Goal: Use online tool/utility: Utilize a website feature to perform a specific function

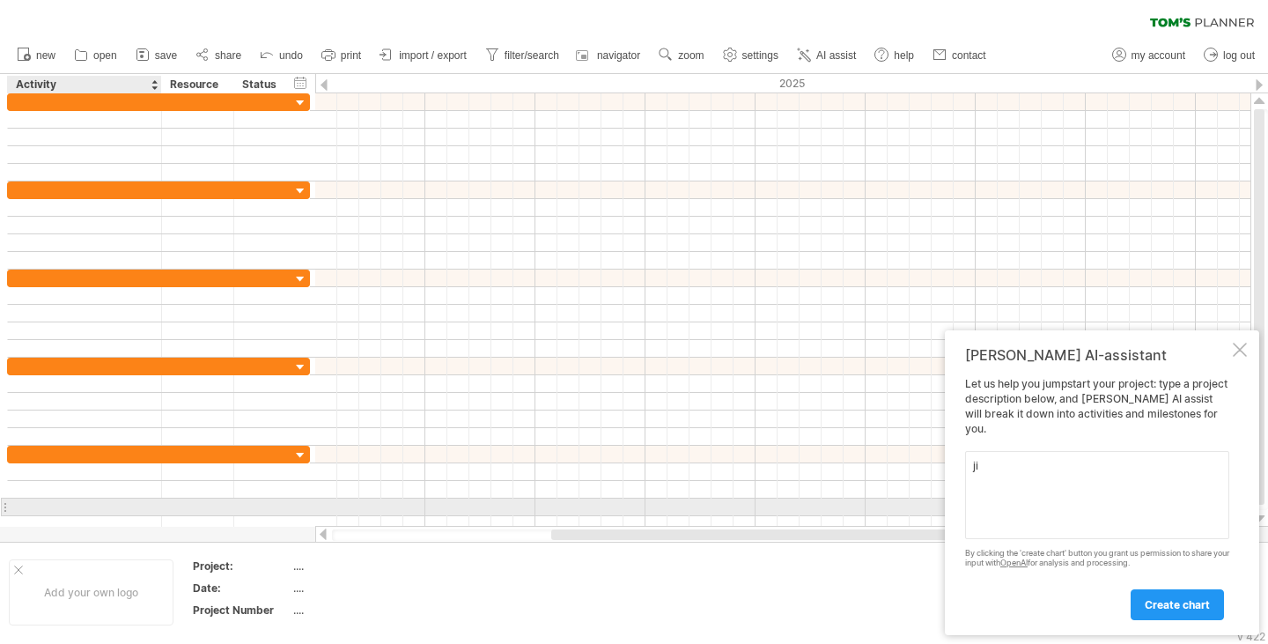
type textarea "j"
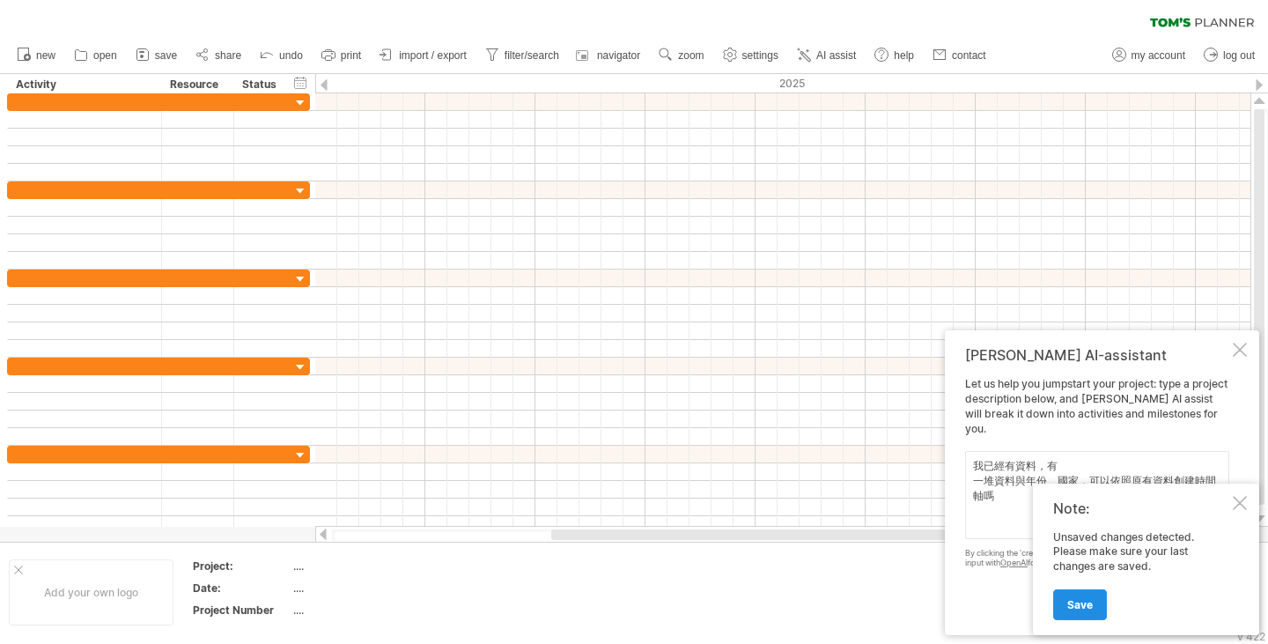
type textarea "我已經有資料，有 一堆資料與年份、國家，可以依照原有資料創建時間軸嗎"
click at [1096, 602] on link "Save" at bounding box center [1080, 604] width 54 height 31
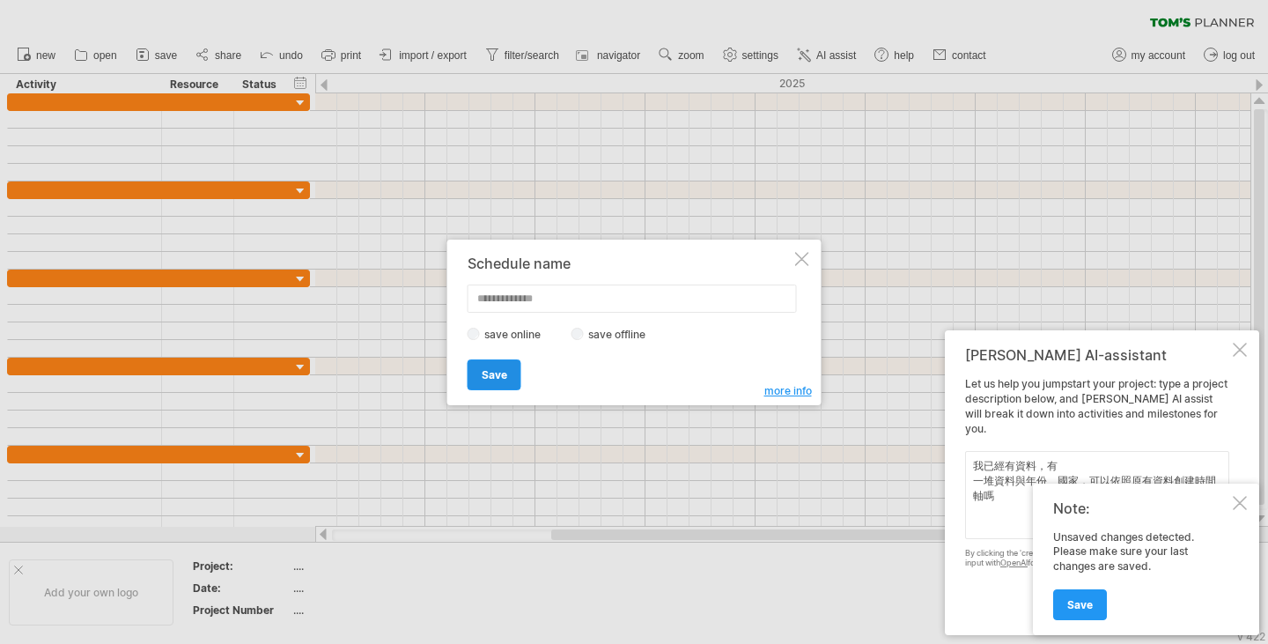
click at [507, 371] on link "Save" at bounding box center [495, 374] width 54 height 31
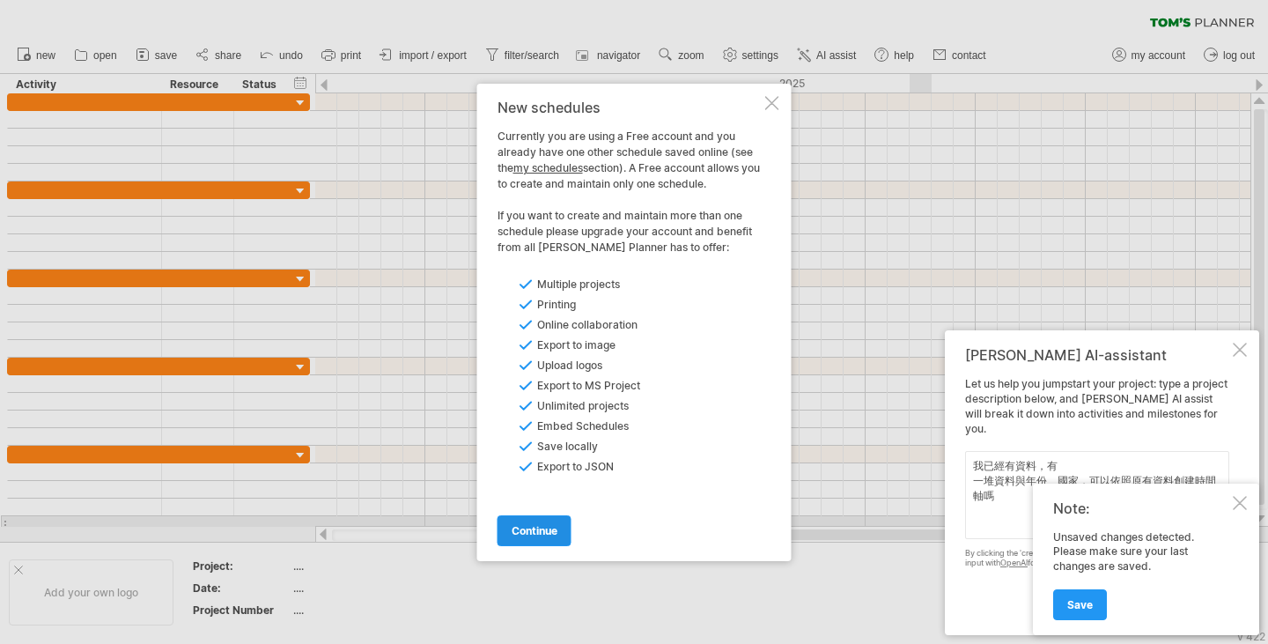
click at [551, 524] on span "continue" at bounding box center [535, 530] width 46 height 13
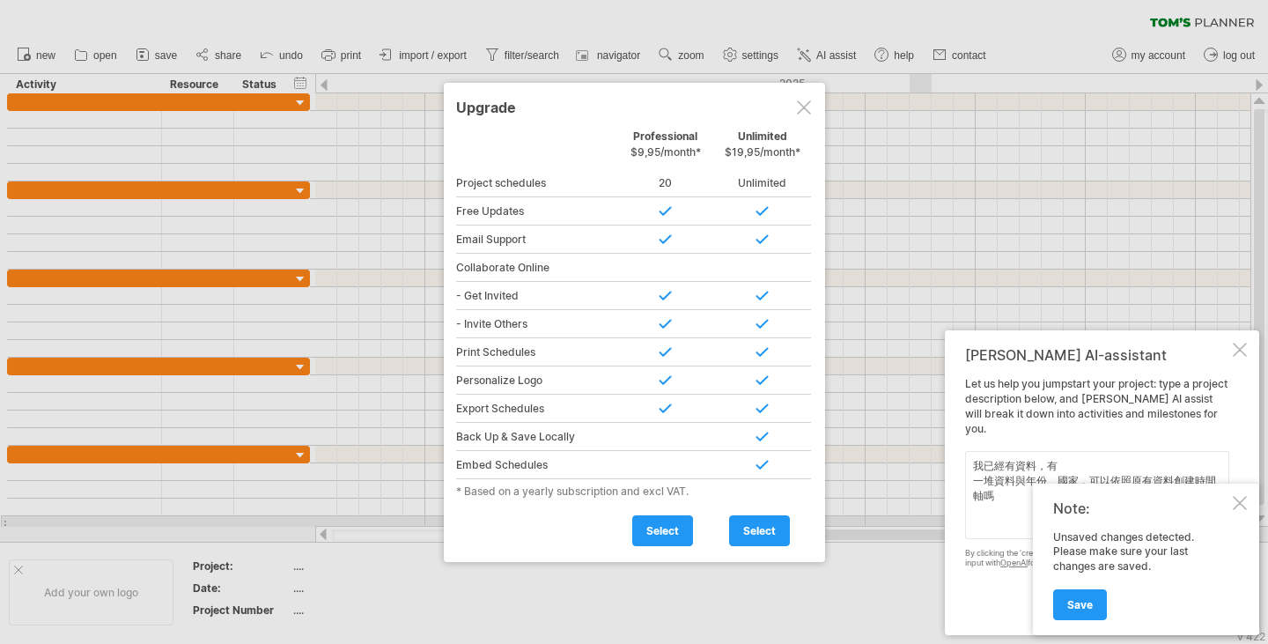
click at [800, 110] on div at bounding box center [804, 107] width 14 height 14
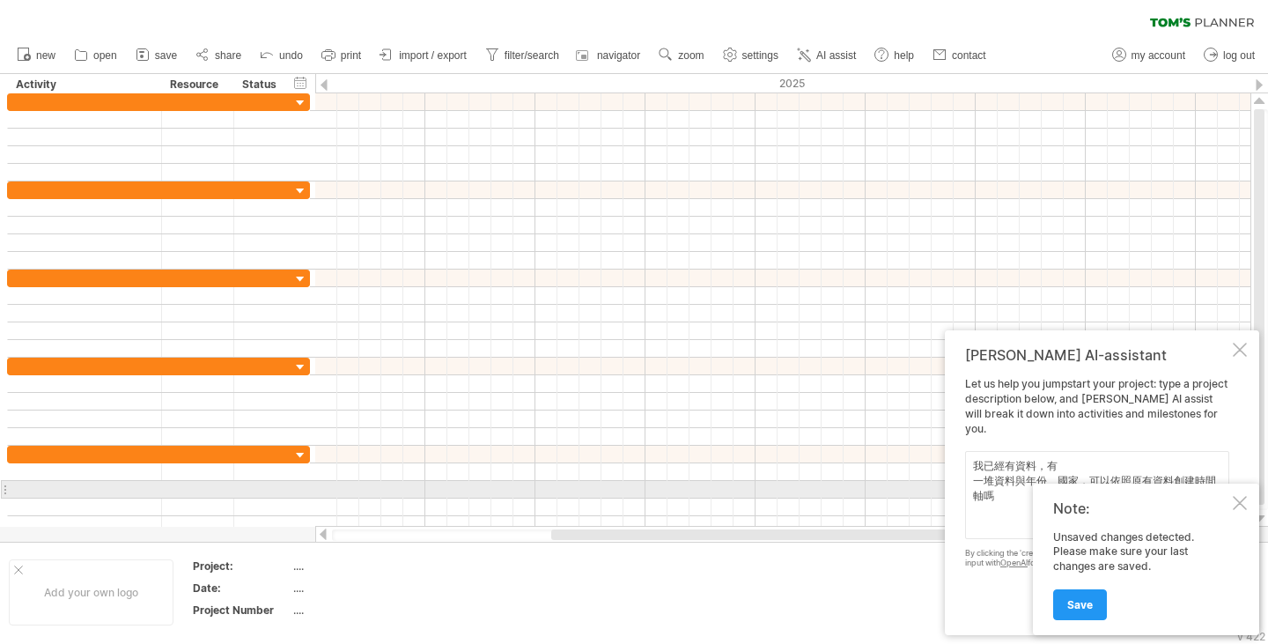
click at [1238, 497] on div at bounding box center [1240, 503] width 14 height 14
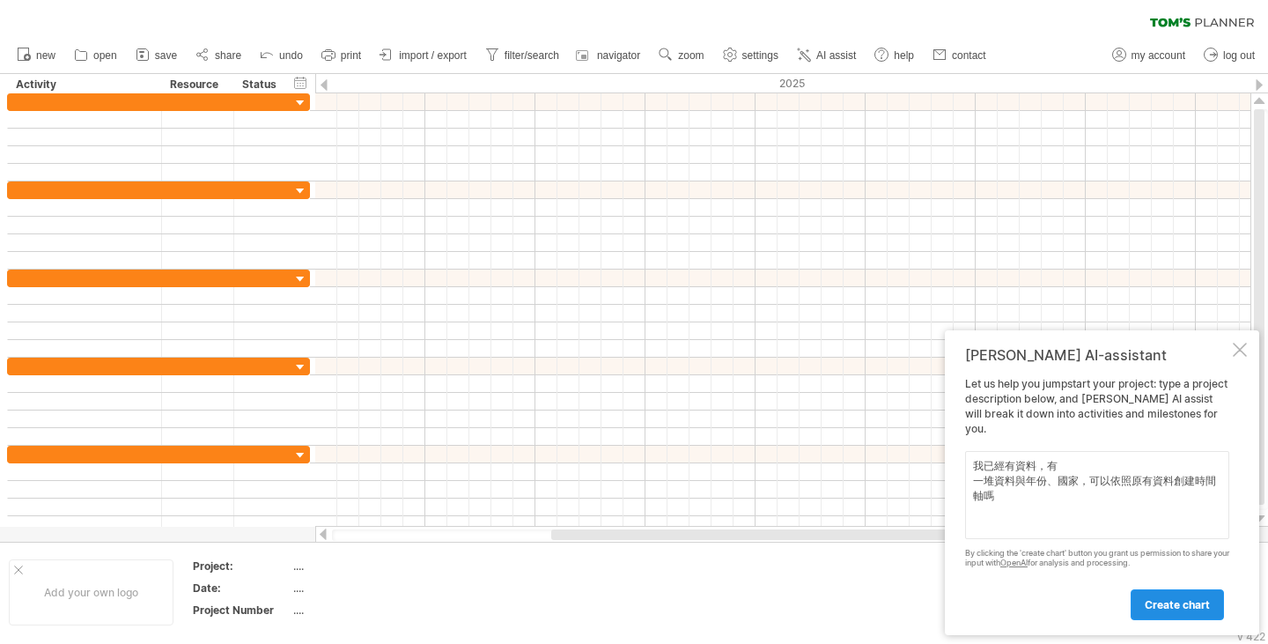
click at [1185, 604] on span "create chart" at bounding box center [1177, 604] width 65 height 13
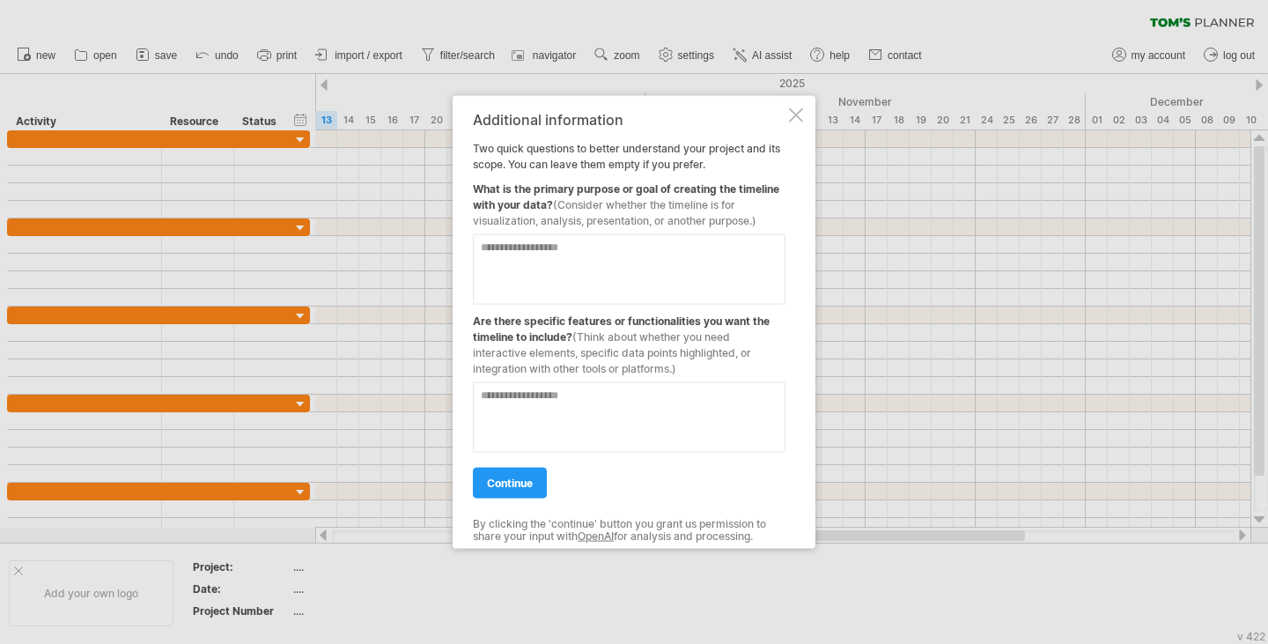
drag, startPoint x: 668, startPoint y: 203, endPoint x: 714, endPoint y: 212, distance: 46.8
click at [713, 206] on span "(Consider whether the timeline is for visualization, analysis, presentation, or…" at bounding box center [615, 211] width 284 height 29
click at [691, 276] on textarea at bounding box center [629, 268] width 313 height 70
type textarea "*"
type textarea "***"
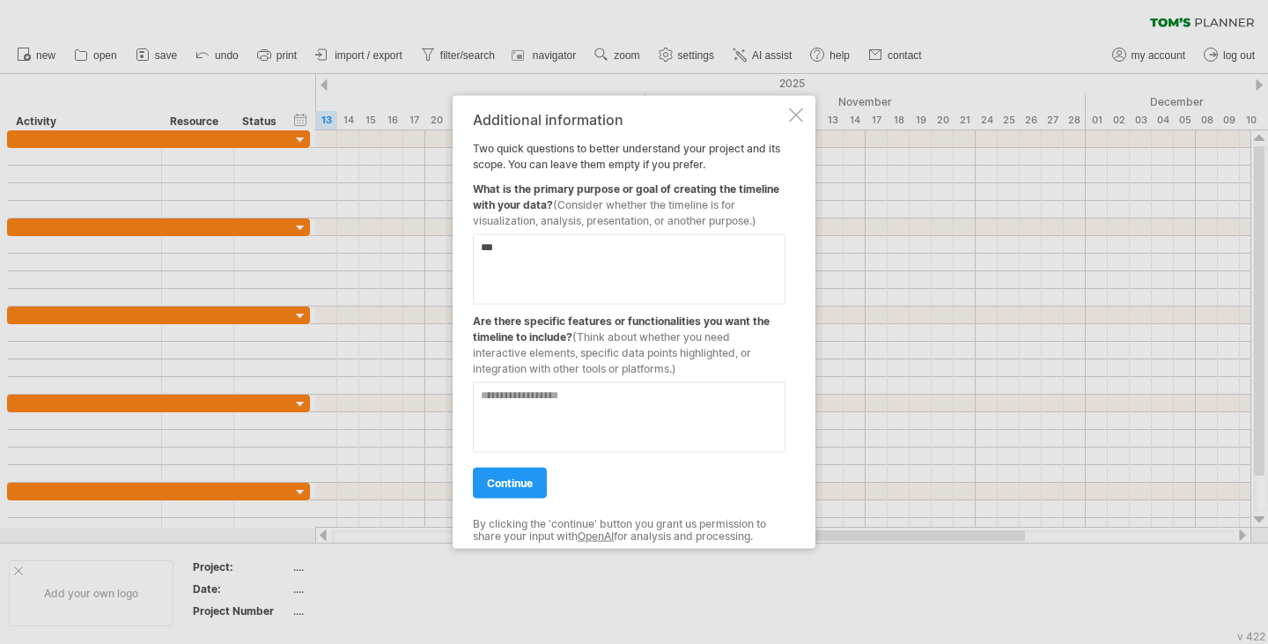
click at [637, 418] on textarea at bounding box center [629, 416] width 313 height 70
type textarea "**********"
click at [482, 477] on link "continue" at bounding box center [510, 482] width 74 height 31
